Goal: Navigation & Orientation: Find specific page/section

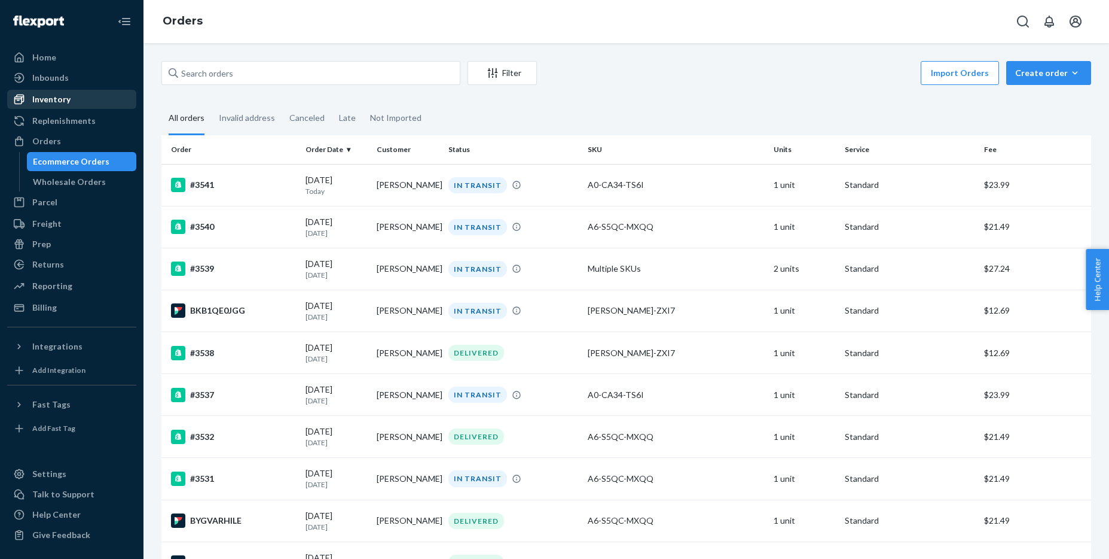
click at [75, 100] on div "Inventory" at bounding box center [71, 99] width 127 height 17
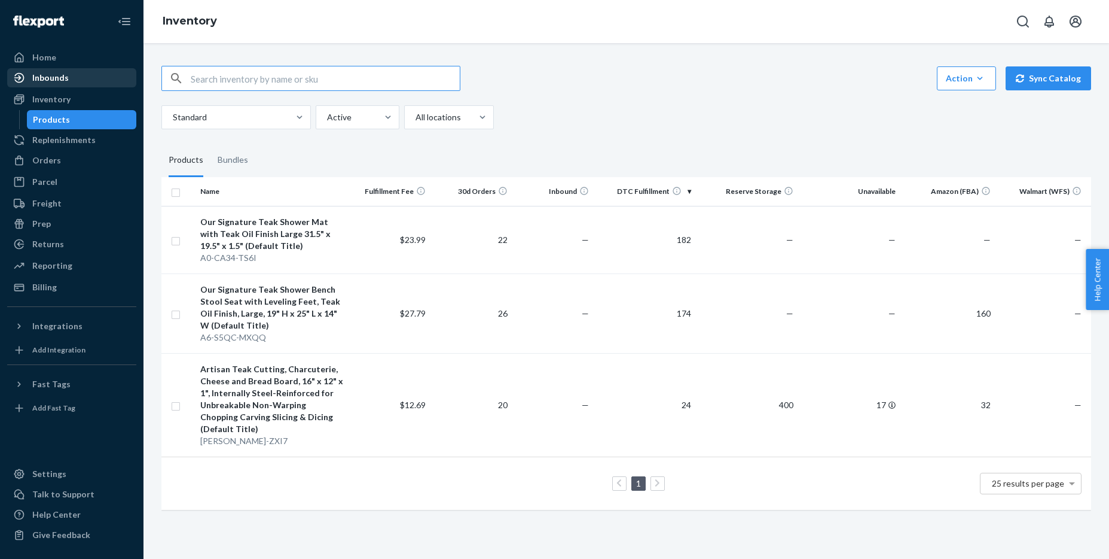
click at [54, 161] on div "Orders" at bounding box center [46, 160] width 29 height 12
